Goal: Task Accomplishment & Management: Manage account settings

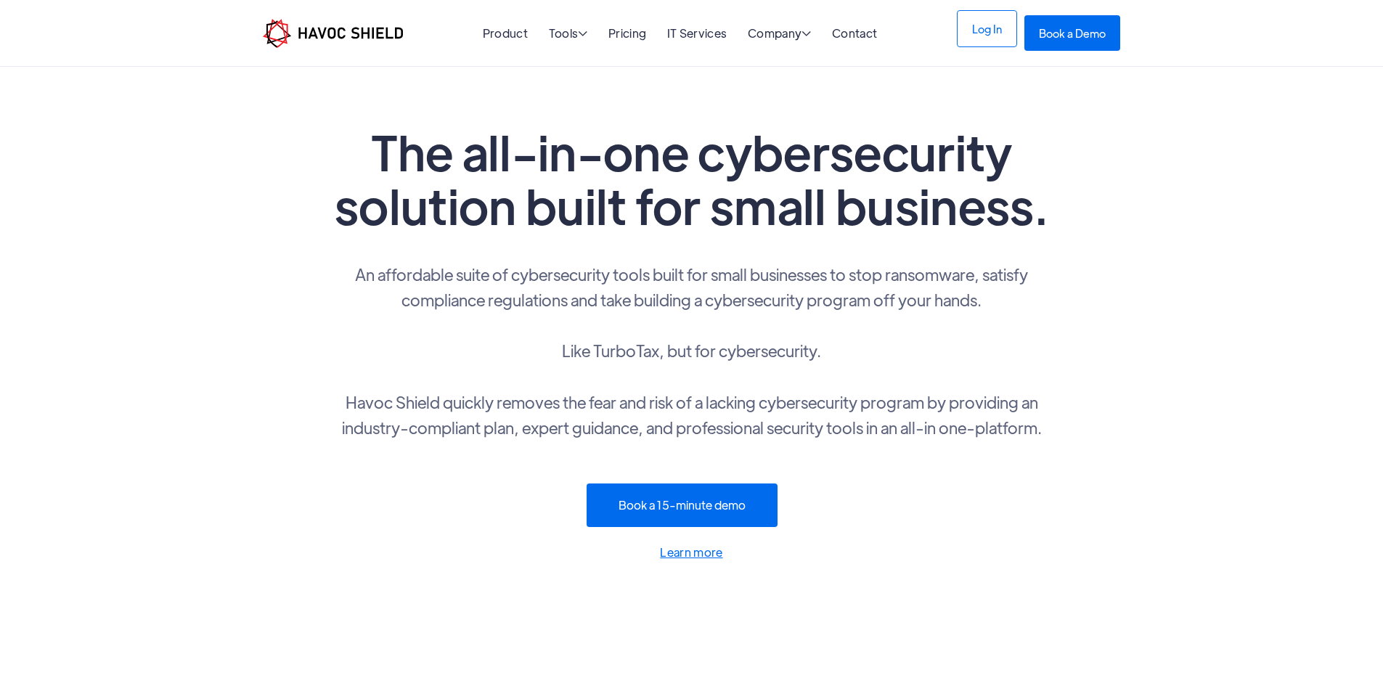
click at [1017, 40] on link "Log In" at bounding box center [987, 28] width 60 height 37
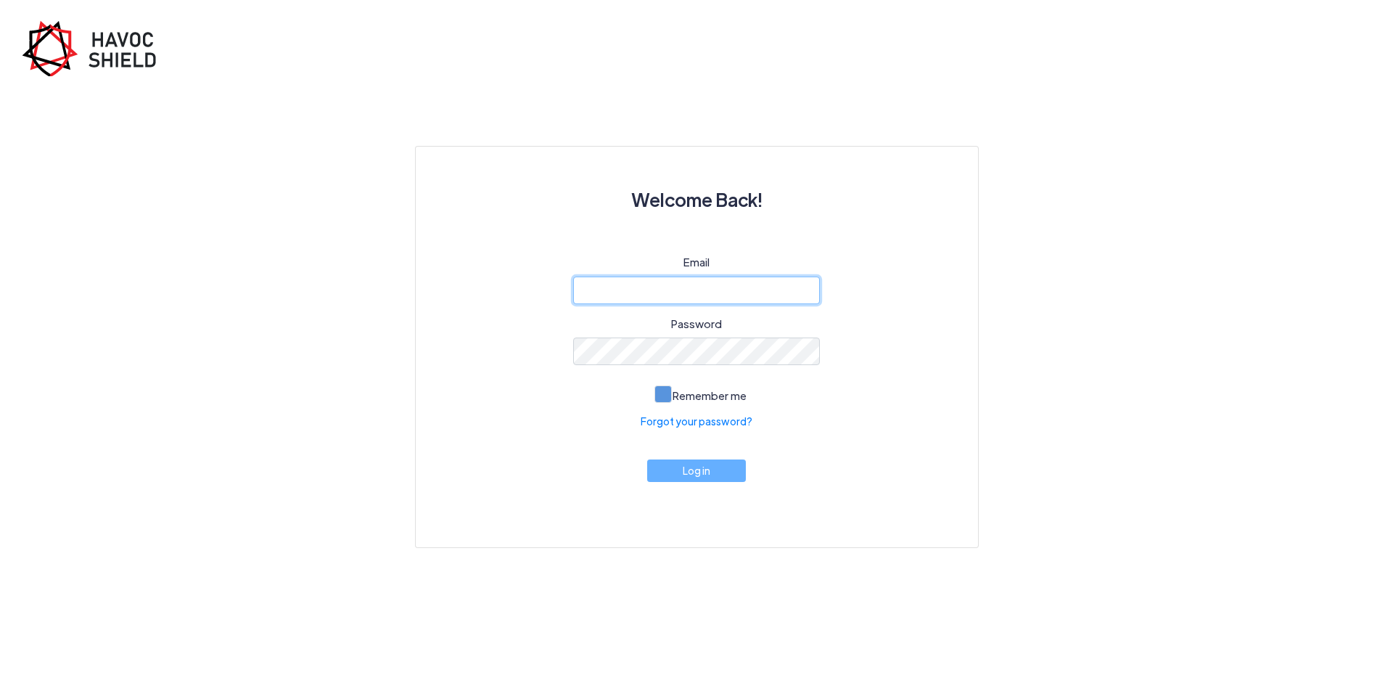
type input "[EMAIL_ADDRESS][DOMAIN_NAME]"
click at [663, 393] on span at bounding box center [663, 393] width 17 height 17
click at [0, 0] on input "Remember me" at bounding box center [0, 0] width 0 height 0
click at [717, 470] on button "Log in" at bounding box center [696, 467] width 99 height 22
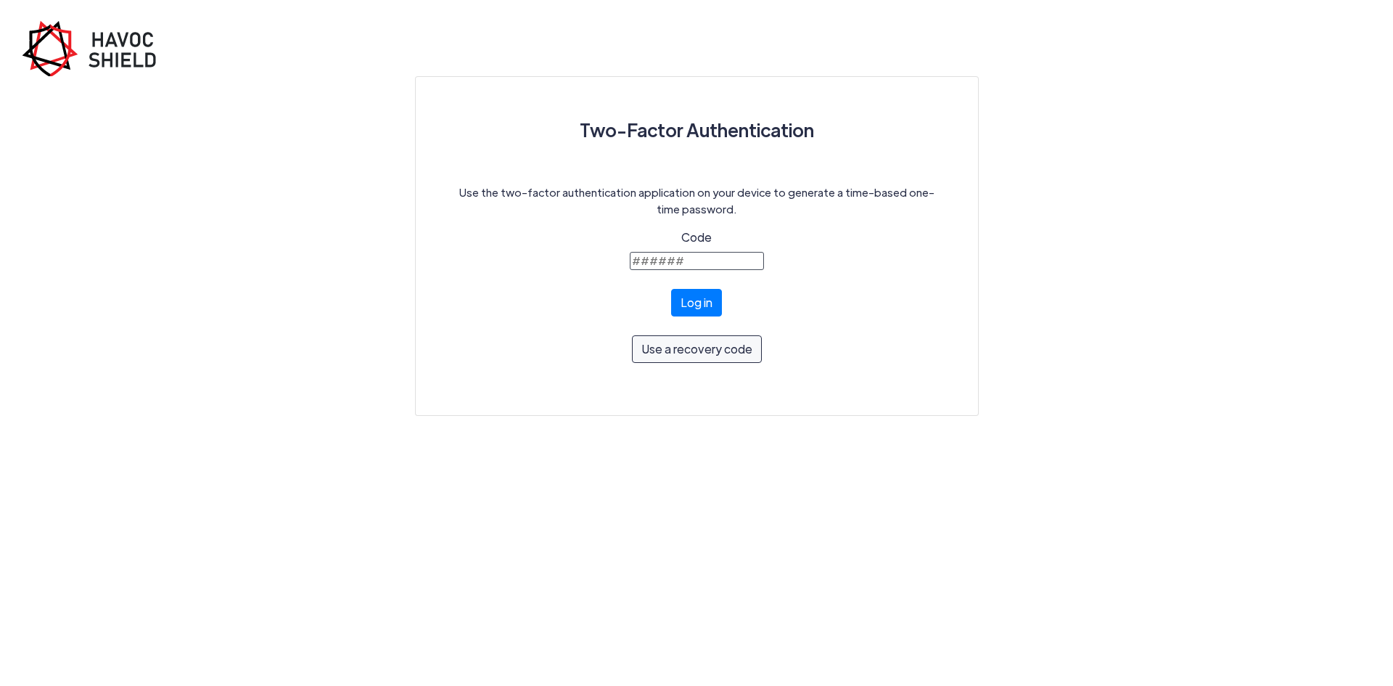
click at [692, 262] on input "Code" at bounding box center [697, 261] width 134 height 18
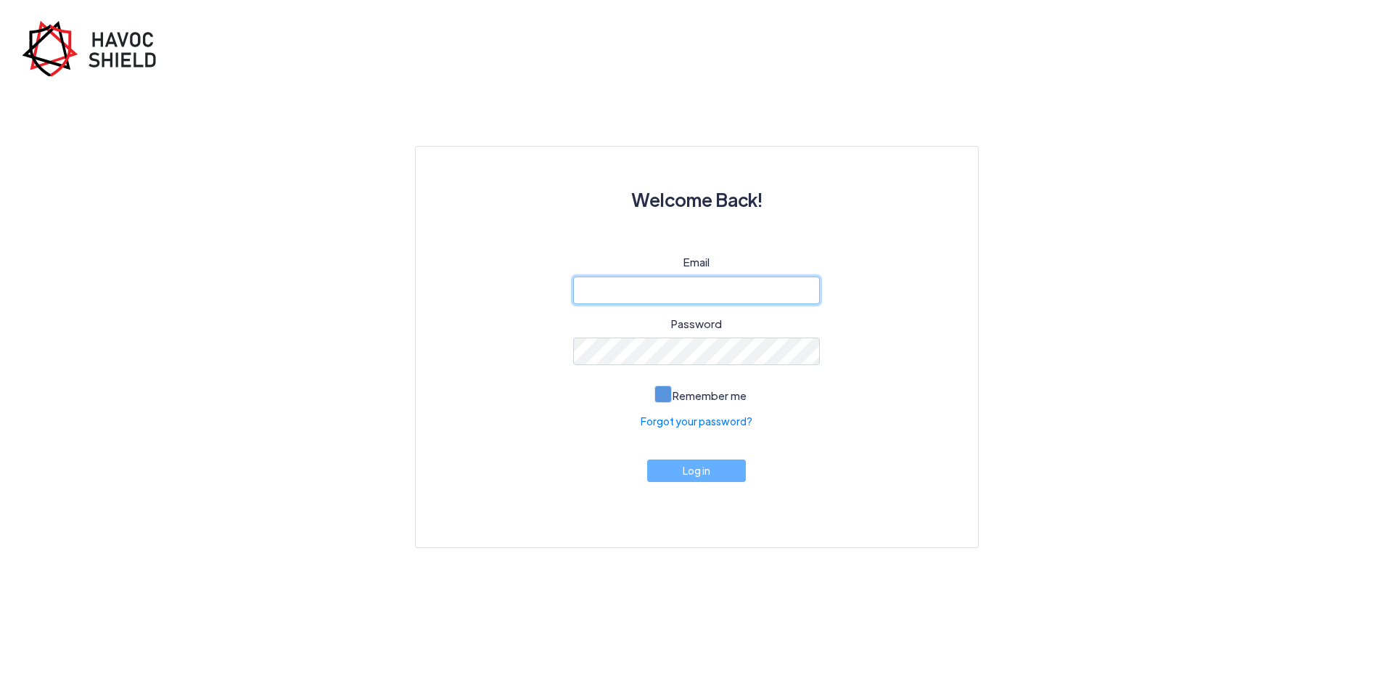
type input "mreese@burklandassociates.com"
click at [666, 389] on span at bounding box center [663, 393] width 17 height 17
click at [0, 0] on input "Remember me" at bounding box center [0, 0] width 0 height 0
click at [702, 471] on button "Log in" at bounding box center [696, 467] width 99 height 22
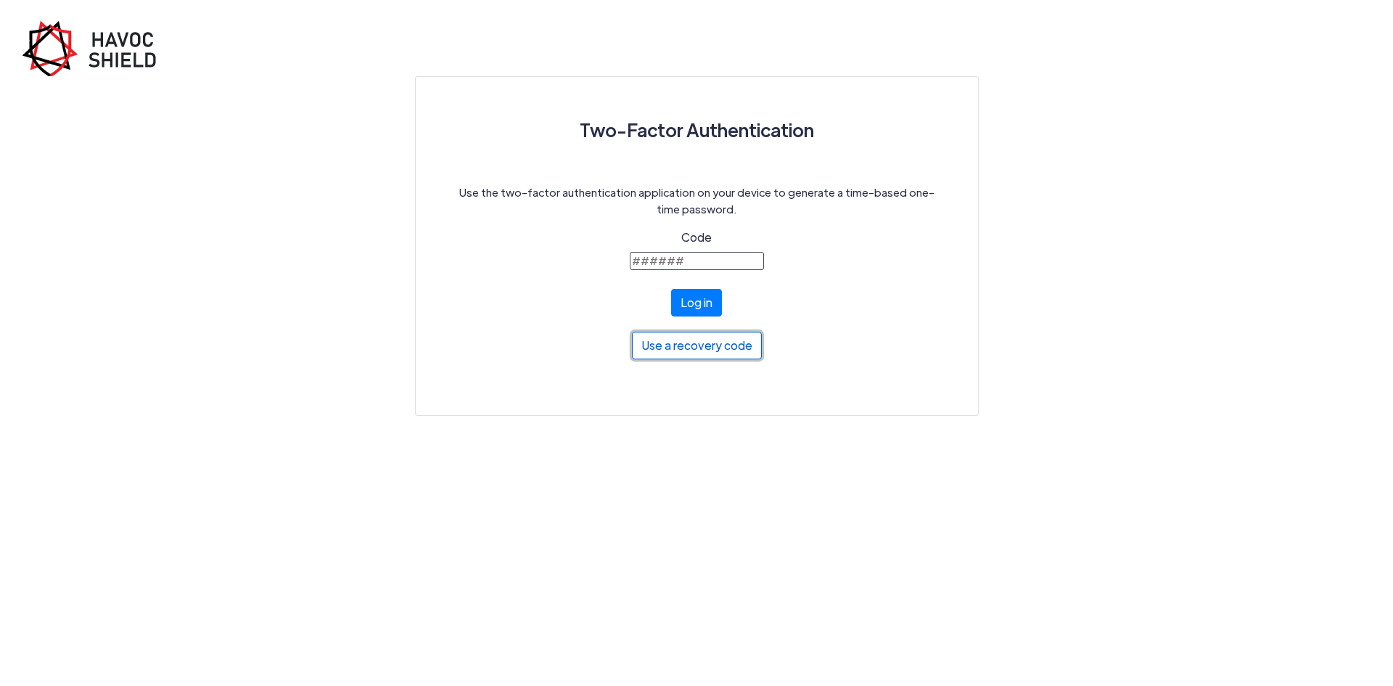
click at [708, 346] on button "Use a recovery code" at bounding box center [697, 346] width 130 height 28
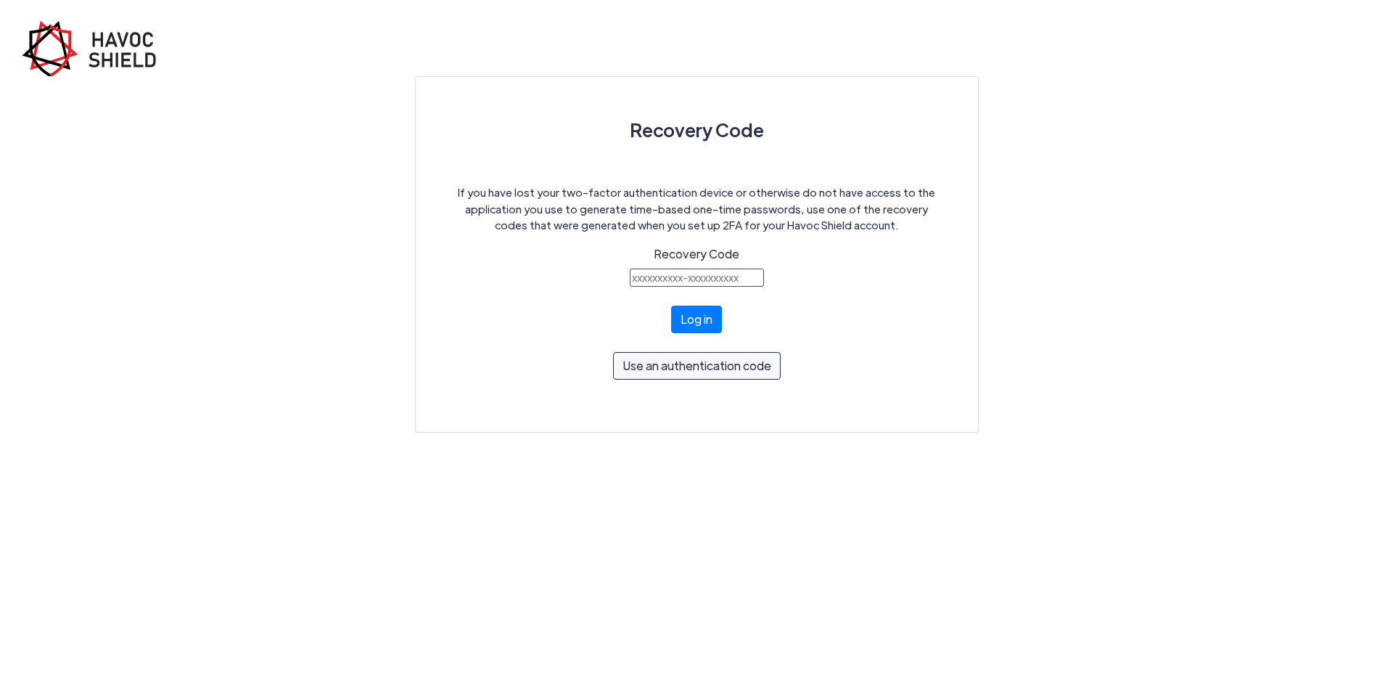
click at [727, 272] on input "Recovery Code" at bounding box center [697, 278] width 134 height 18
click at [699, 368] on button "Use an authentication code" at bounding box center [697, 362] width 168 height 28
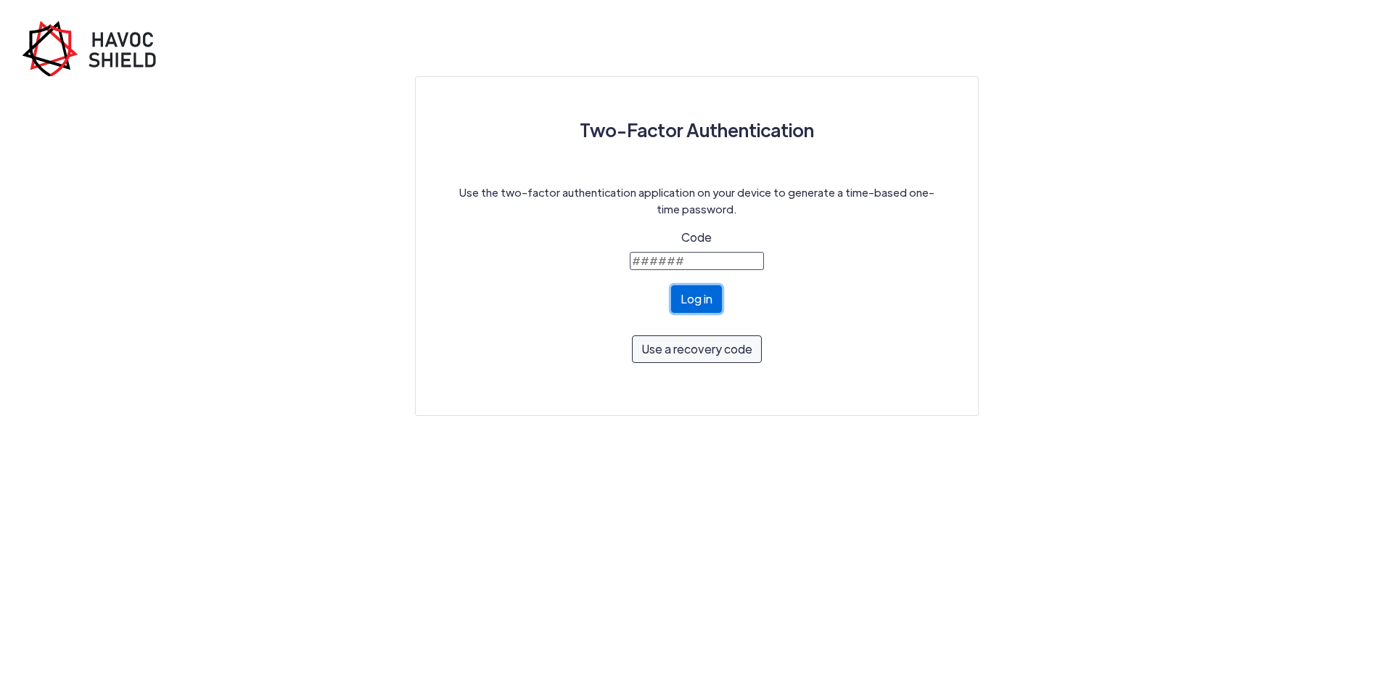
click at [697, 304] on button "Log in" at bounding box center [696, 299] width 51 height 28
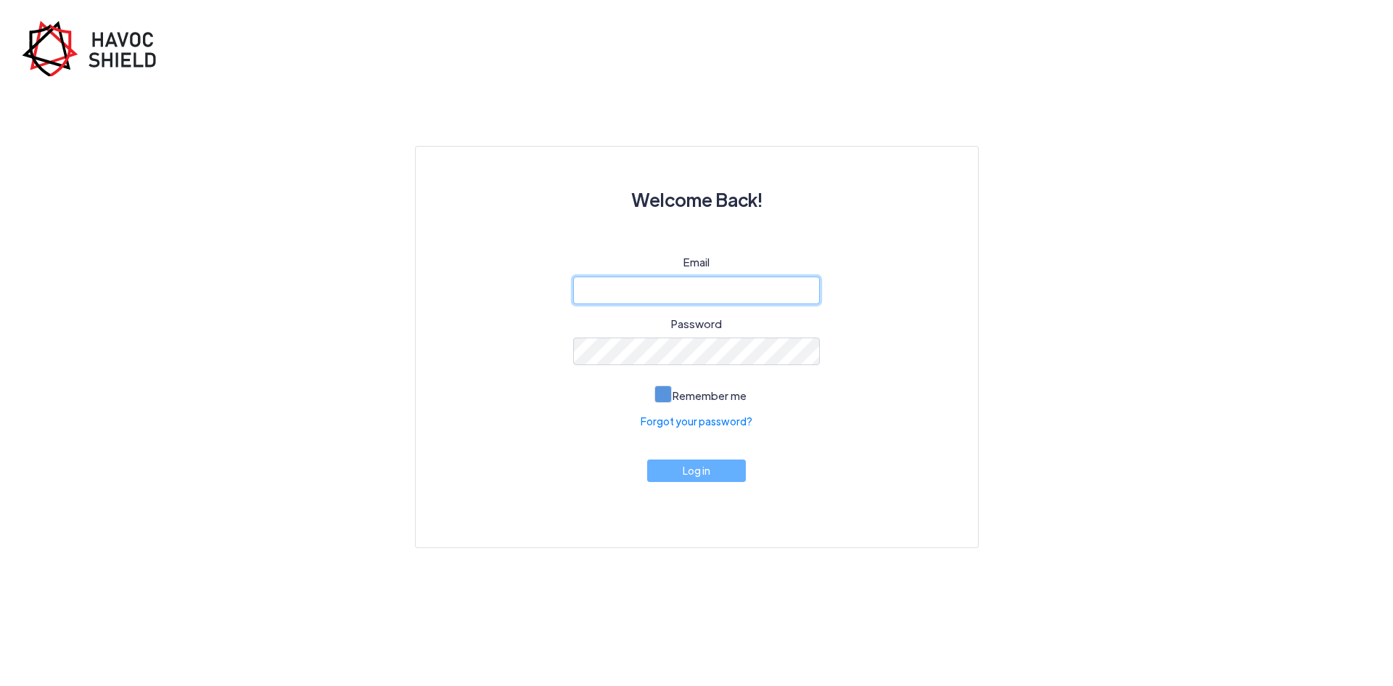
type input "[EMAIL_ADDRESS][DOMAIN_NAME]"
click at [658, 398] on span at bounding box center [663, 393] width 17 height 17
click at [0, 0] on input "Remember me" at bounding box center [0, 0] width 0 height 0
click at [694, 467] on button "Log in" at bounding box center [696, 467] width 99 height 22
type input "[EMAIL_ADDRESS][DOMAIN_NAME]"
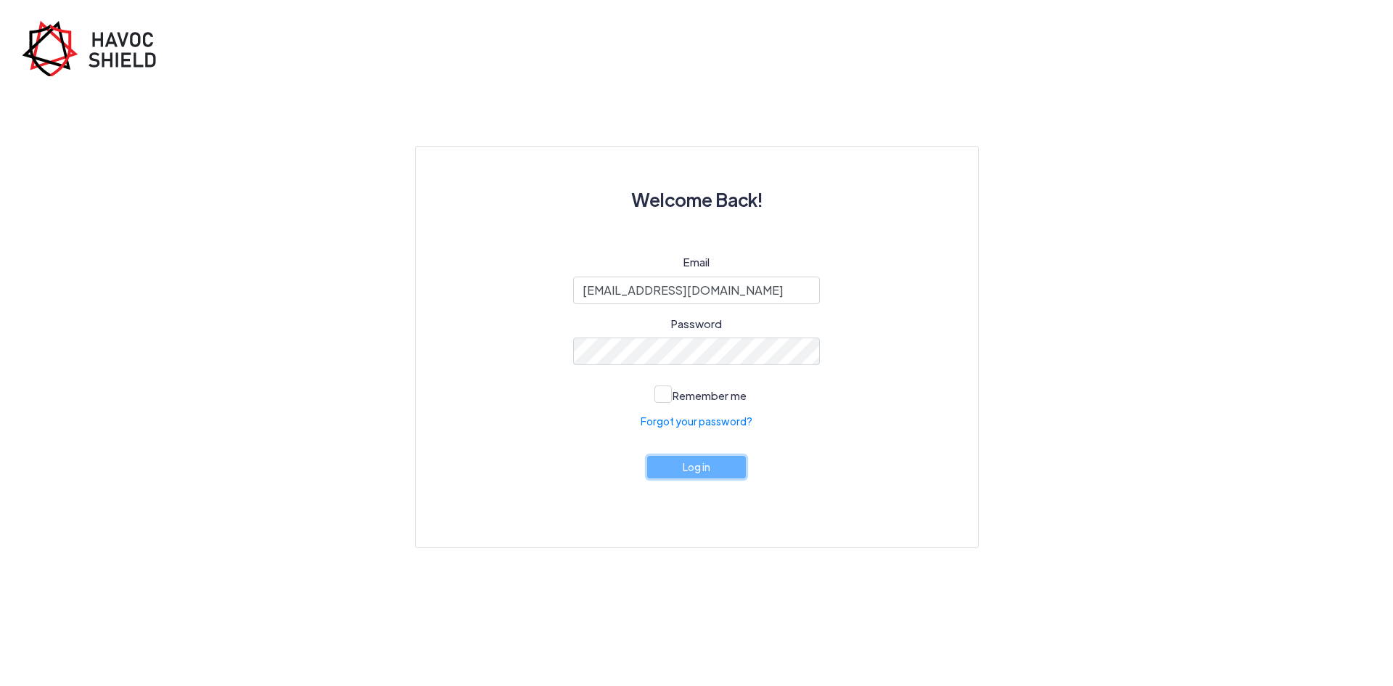
click at [699, 472] on button "Log in" at bounding box center [696, 467] width 99 height 22
type input "[EMAIL_ADDRESS][DOMAIN_NAME]"
click at [664, 397] on span at bounding box center [663, 393] width 17 height 17
click at [0, 0] on input "Remember me" at bounding box center [0, 0] width 0 height 0
click at [700, 476] on button "Log in" at bounding box center [696, 467] width 99 height 22
